Goal: Find specific page/section: Find specific page/section

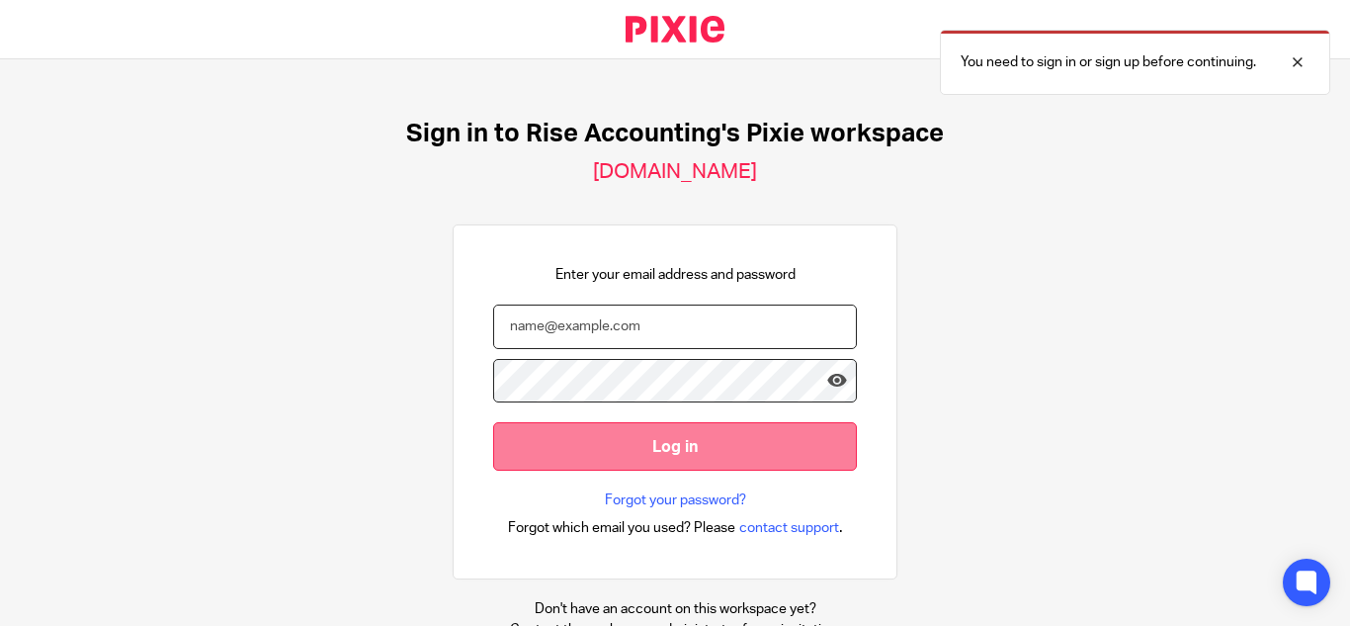
type input "Logapriya@riseaccounting.co.uk"
click at [741, 434] on input "Log in" at bounding box center [675, 446] width 364 height 48
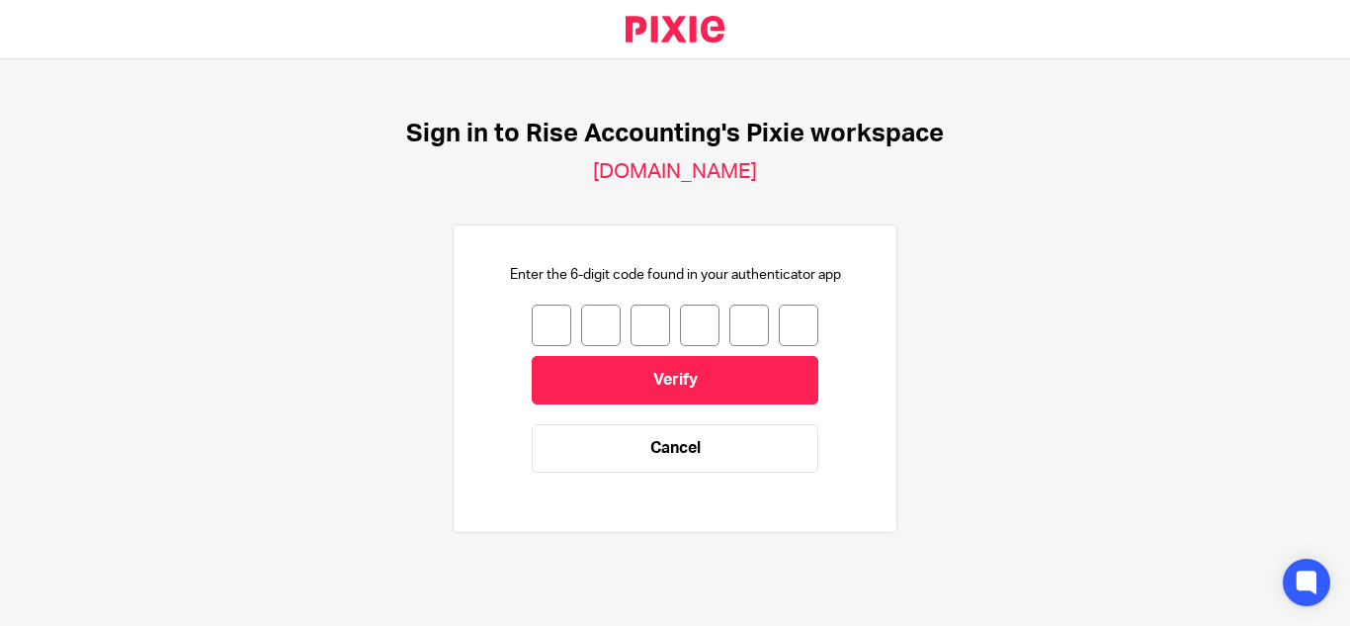
click at [532, 318] on input "number" at bounding box center [552, 325] width 40 height 42
type input "9"
type input "3"
type input "8"
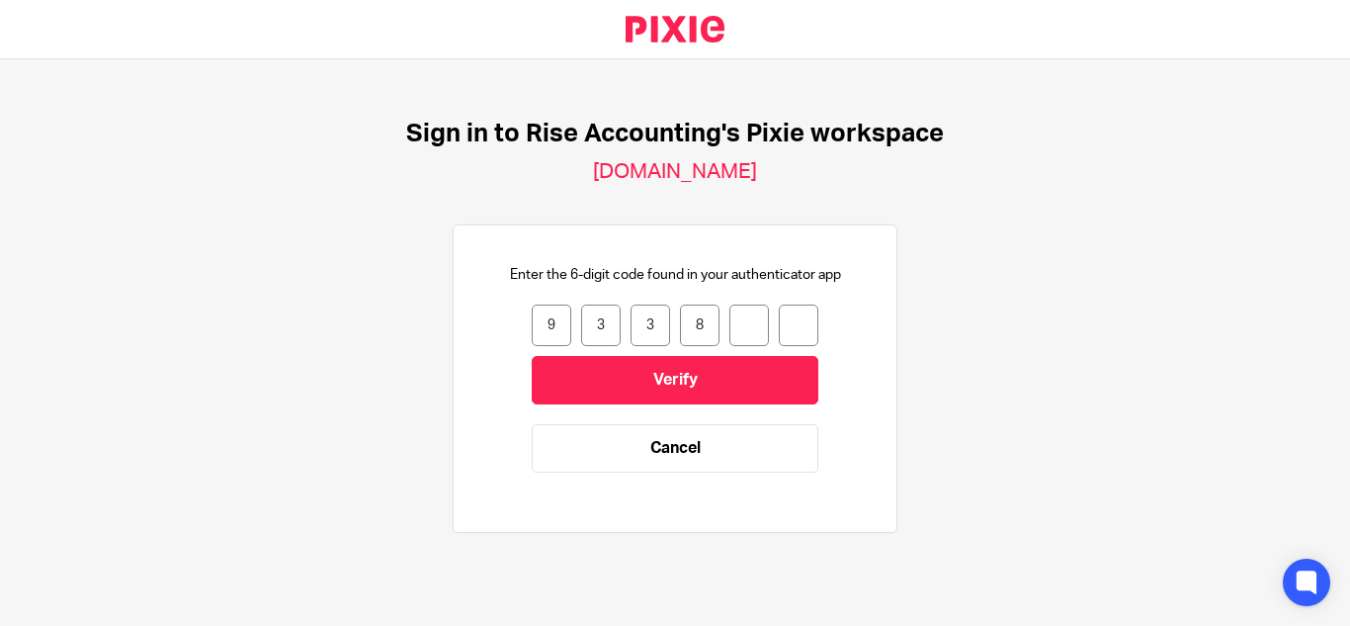
type input "3"
type input "6"
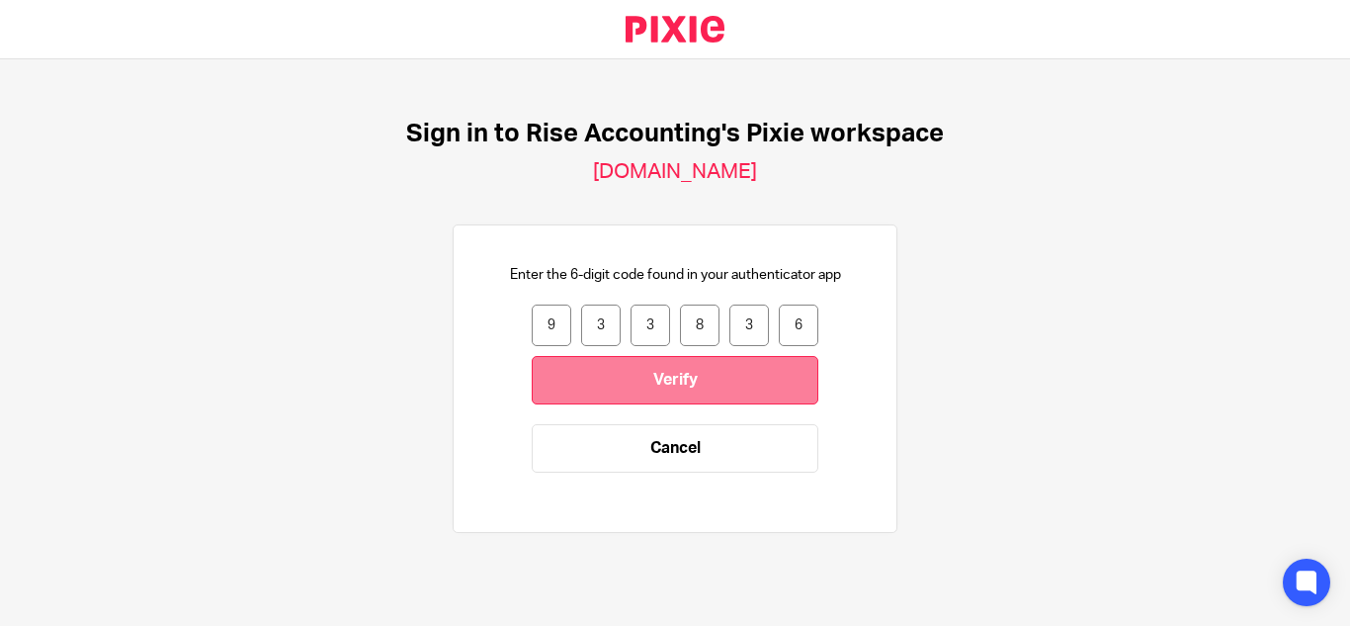
click at [540, 365] on input "Verify" at bounding box center [675, 380] width 287 height 48
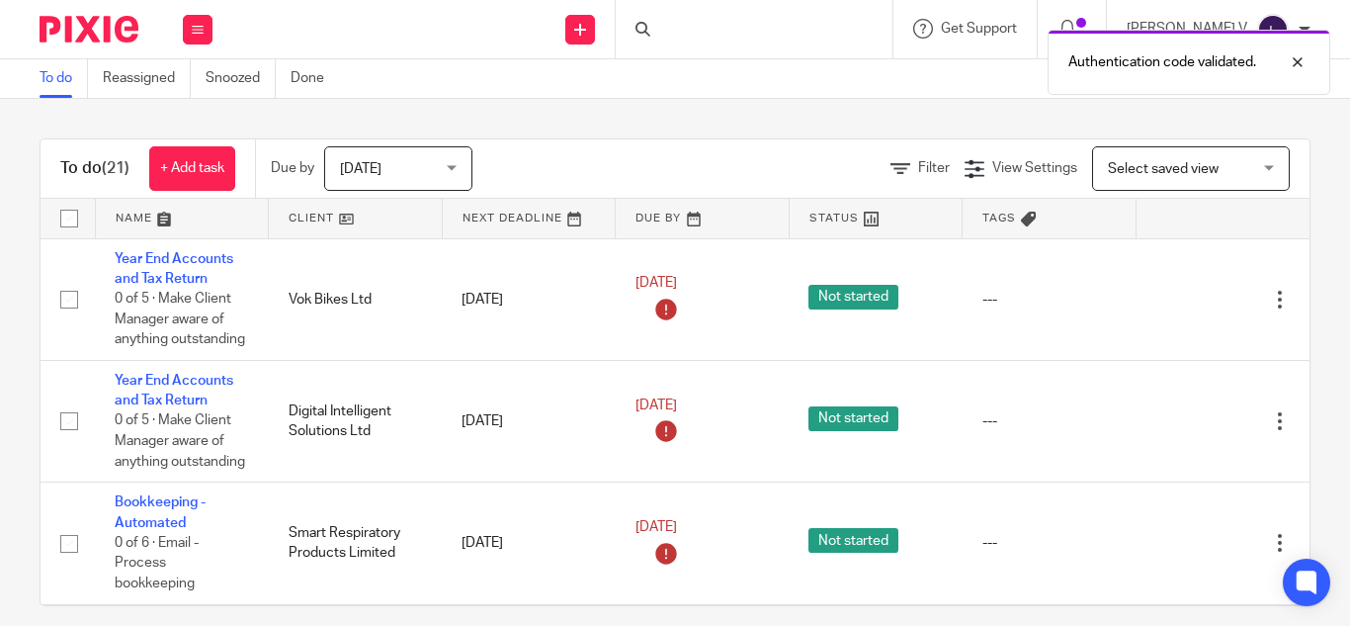
click at [804, 39] on div "Authentication code validated." at bounding box center [1002, 57] width 655 height 75
click at [748, 36] on div "Authentication code validated." at bounding box center [1002, 57] width 655 height 75
click at [696, 30] on div "Authentication code validated." at bounding box center [1002, 57] width 655 height 75
click at [720, 29] on div "Authentication code validated." at bounding box center [1002, 57] width 655 height 75
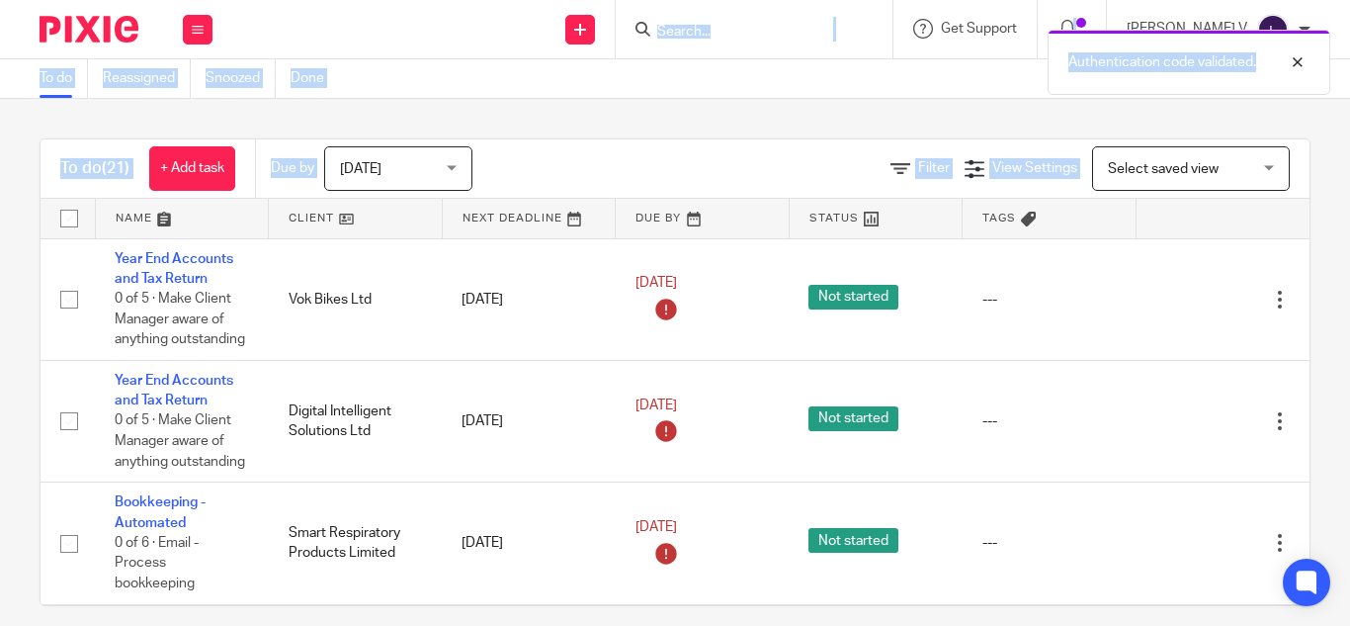
drag, startPoint x: 720, startPoint y: 29, endPoint x: 746, endPoint y: 0, distance: 39.2
click at [746, 0] on body "Work Email Clients Team Reports Work Email Clients Team Reports Settings Send n…" at bounding box center [675, 313] width 1350 height 626
click at [738, 25] on div "Authentication code validated." at bounding box center [1002, 57] width 655 height 75
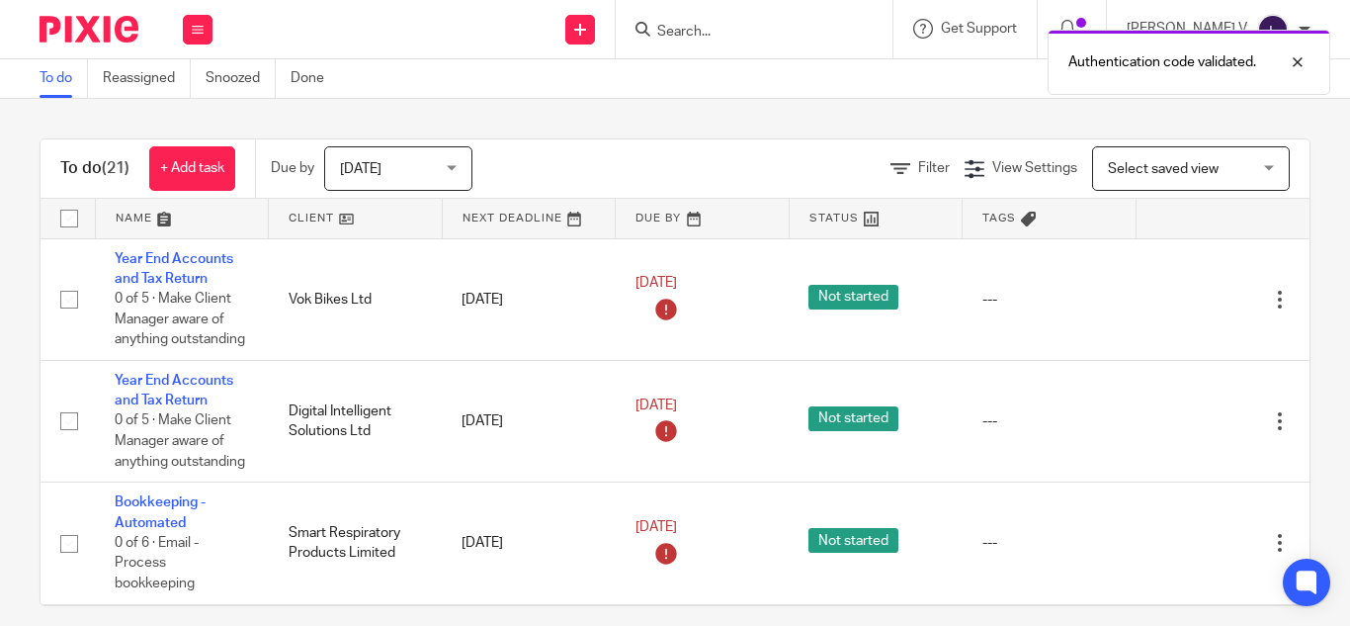
click at [749, 30] on div "Authentication code validated." at bounding box center [1002, 57] width 655 height 75
click at [708, 24] on input "Search" at bounding box center [744, 33] width 178 height 18
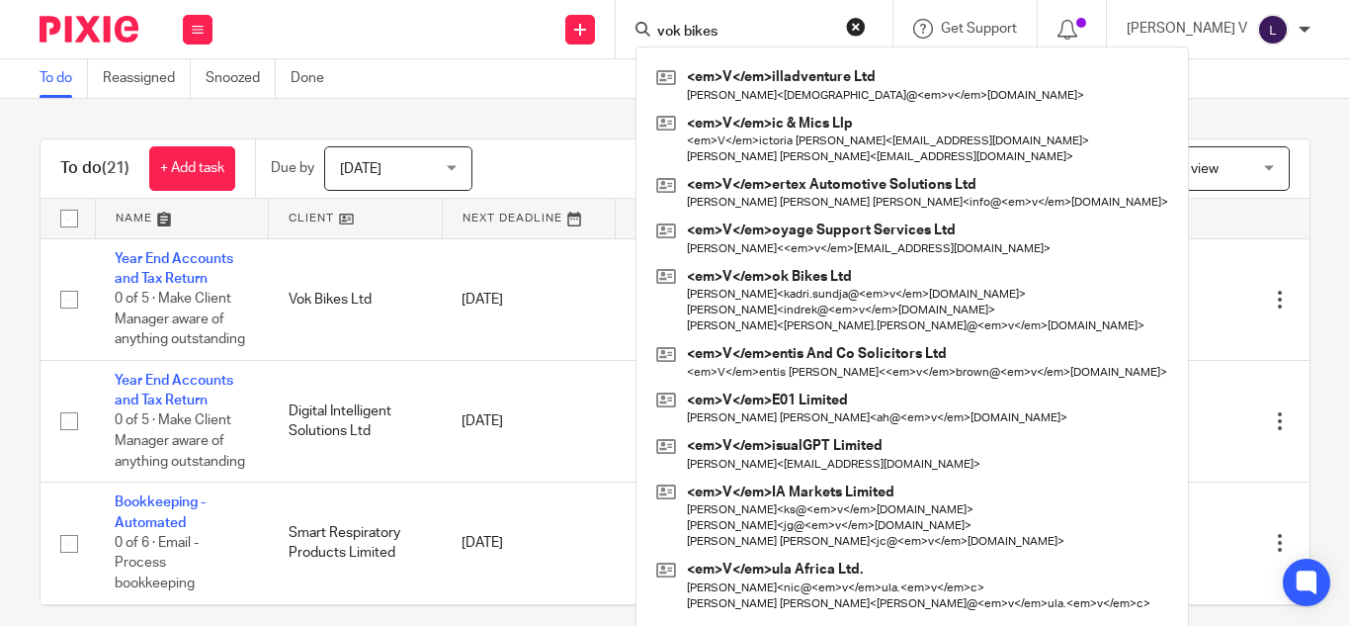
type input "vok bikes"
click button "submit" at bounding box center [0, 0] width 0 height 0
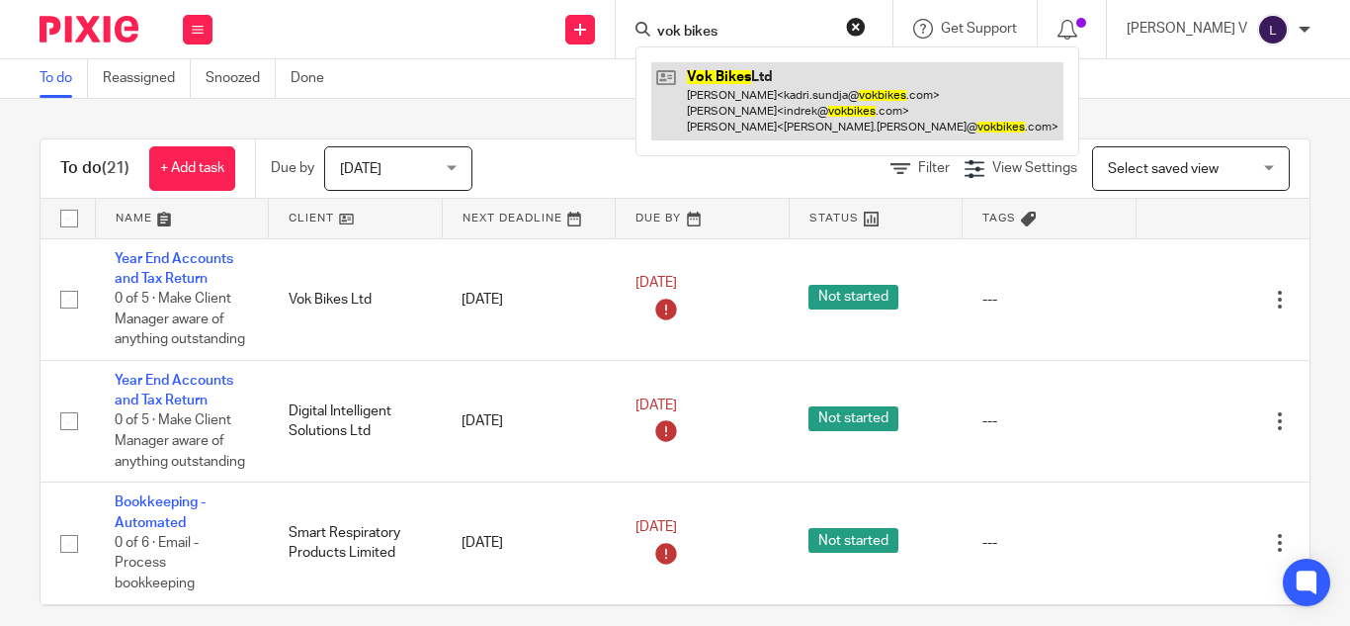
click at [754, 67] on link at bounding box center [857, 101] width 412 height 78
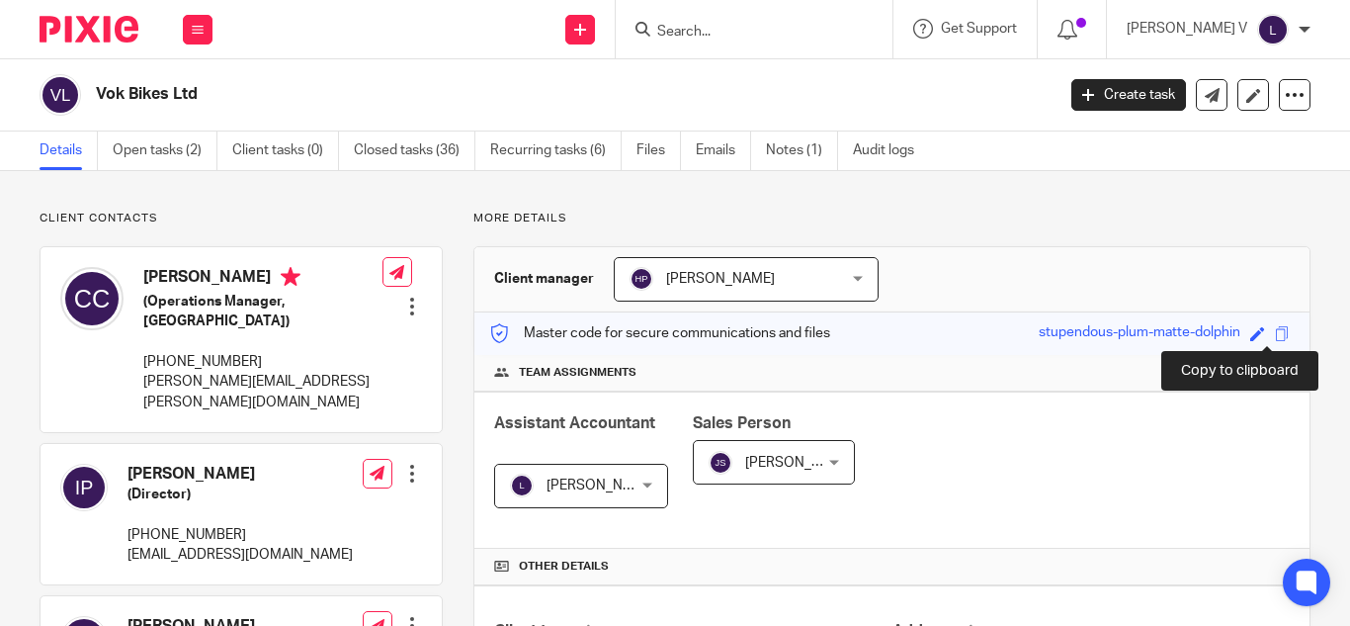
click at [1275, 332] on span at bounding box center [1282, 333] width 15 height 15
